Goal: Find specific page/section: Find specific page/section

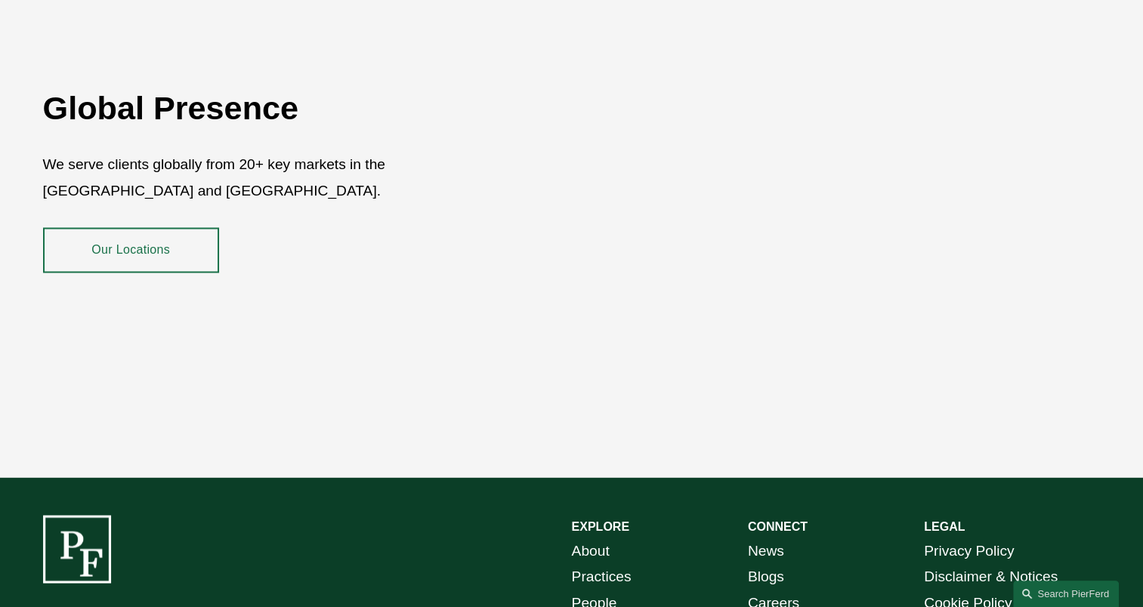
scroll to position [2710, 0]
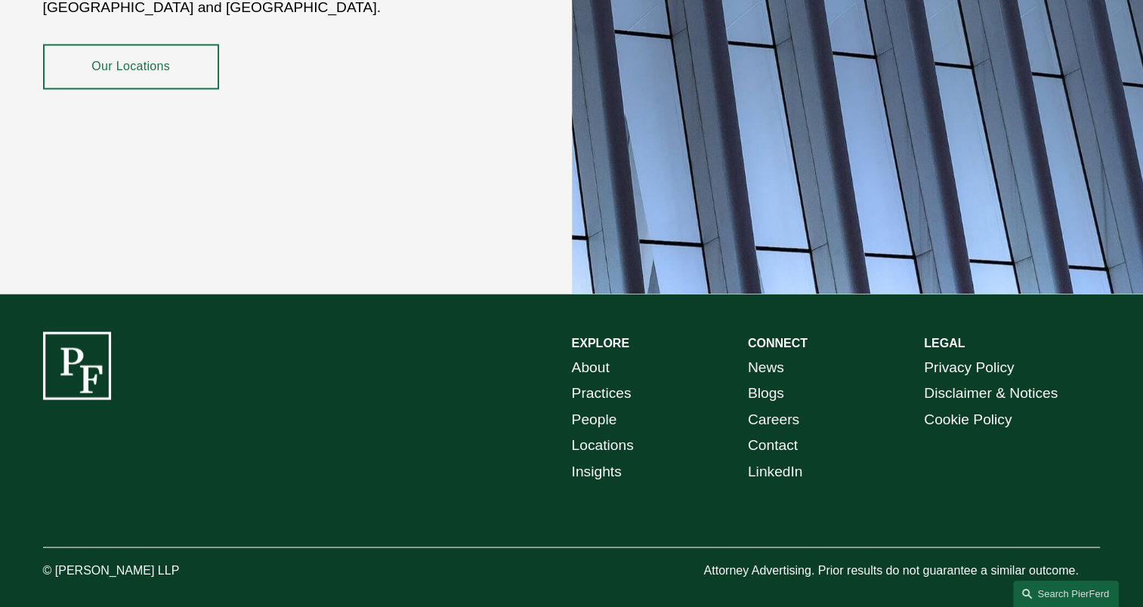
click at [575, 408] on link "People" at bounding box center [594, 419] width 45 height 26
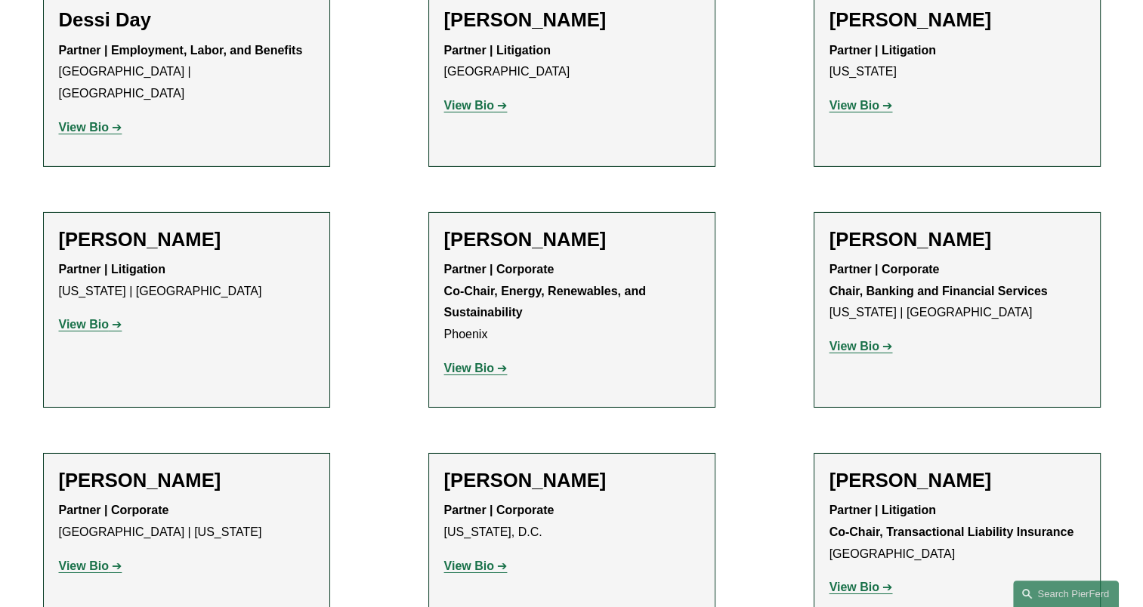
scroll to position [5212, 0]
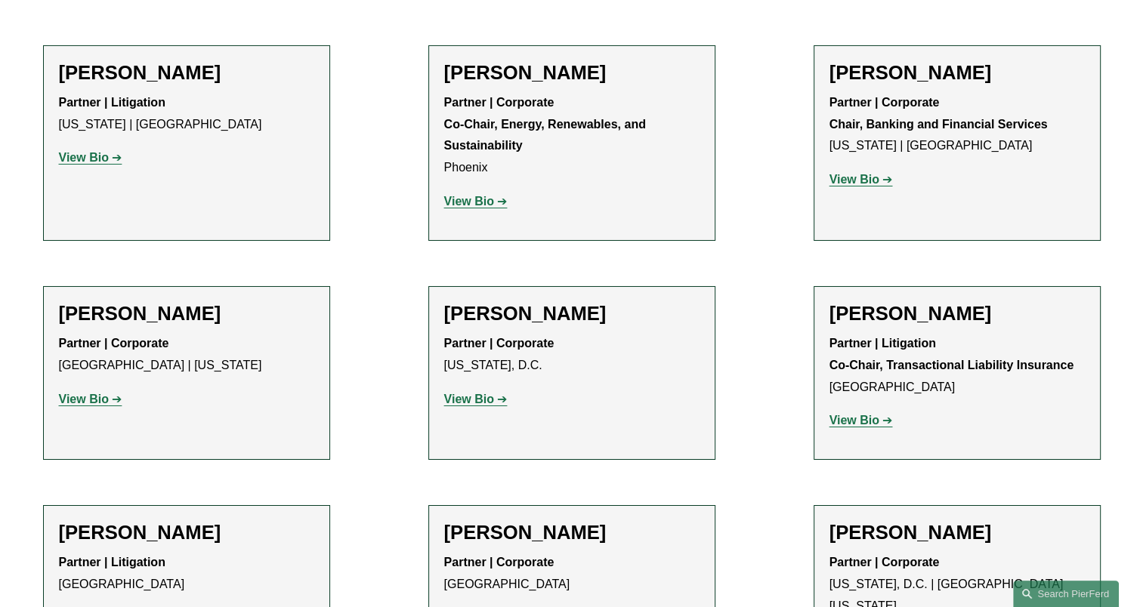
click at [85, 389] on p "View Bio" at bounding box center [186, 400] width 255 height 22
click at [85, 393] on strong "View Bio" at bounding box center [84, 399] width 50 height 13
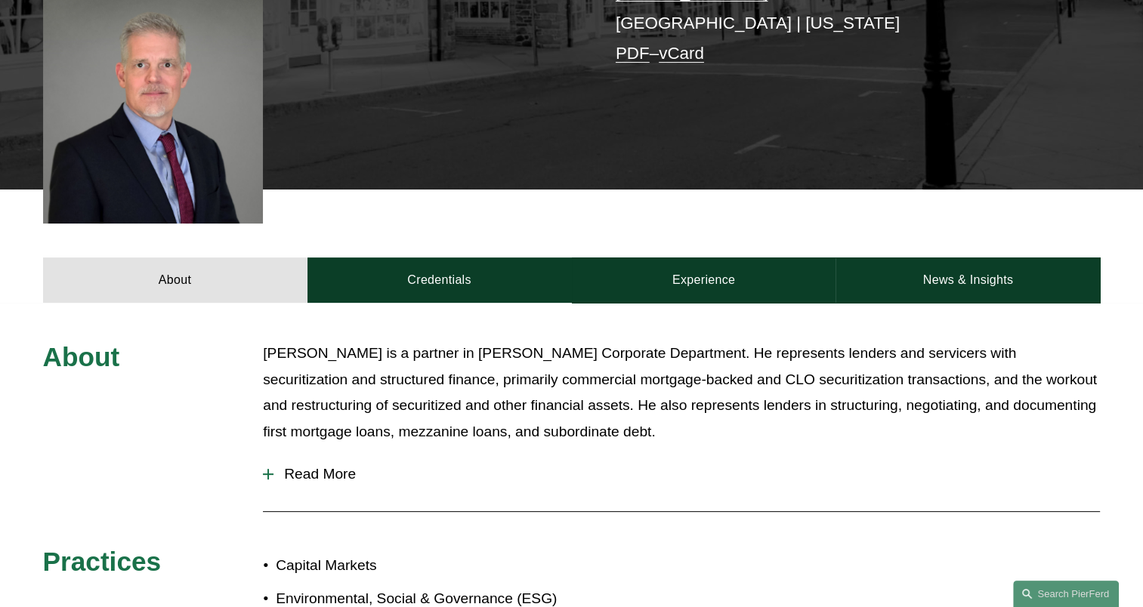
scroll to position [54, 0]
